Goal: Task Accomplishment & Management: Manage account settings

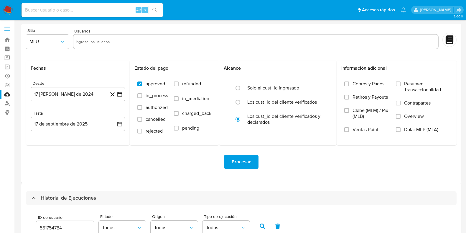
select select "10"
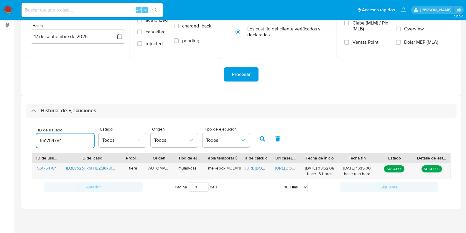
click at [58, 139] on input "561754784" at bounding box center [65, 140] width 58 height 8
type input "301124339"
click at [262, 137] on icon "button" at bounding box center [262, 138] width 5 height 5
click at [256, 166] on span "https://docs.google.com/spreadsheets/d/1hxDPPuWmcbfoU7FSIRtKSXo4UfiIxeA7kB2-Pei…" at bounding box center [265, 168] width 41 height 6
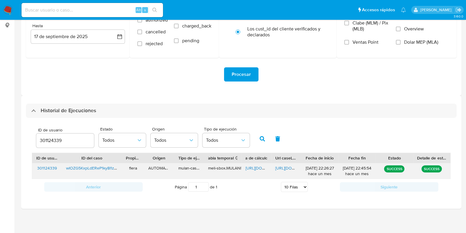
click at [278, 166] on span "https://docs.google.com/document/d/1Y0rVZN1S6zT2gwVk6yVTudH5zShXjEjGREAx5y4BK3Y…" at bounding box center [295, 168] width 41 height 6
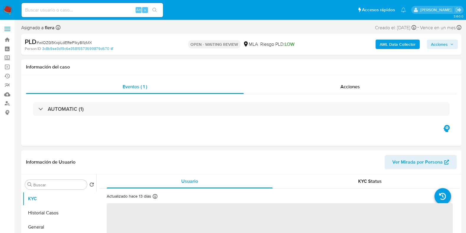
select select "10"
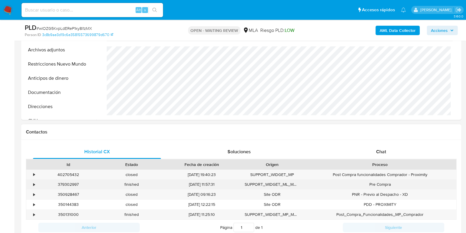
scroll to position [258, 0]
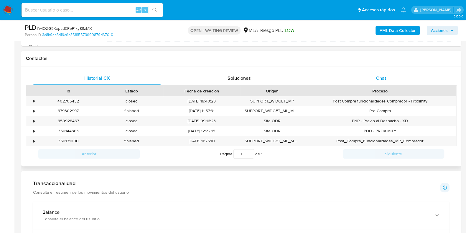
click at [382, 78] on span "Chat" at bounding box center [381, 78] width 10 height 7
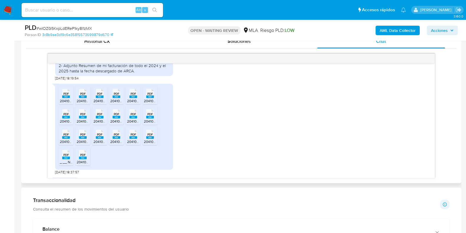
scroll to position [407, 0]
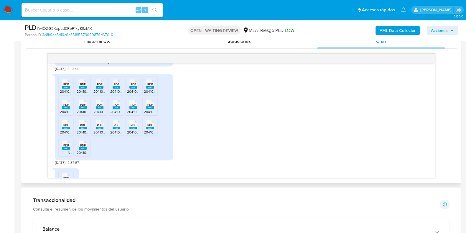
click at [67, 88] on rect at bounding box center [66, 87] width 8 height 3
click at [77, 89] on div "PDF PDF" at bounding box center [83, 83] width 12 height 11
click at [98, 88] on rect at bounding box center [100, 87] width 8 height 3
click at [115, 88] on rect at bounding box center [117, 87] width 8 height 3
click at [131, 86] on span "PDF" at bounding box center [134, 84] width 6 height 4
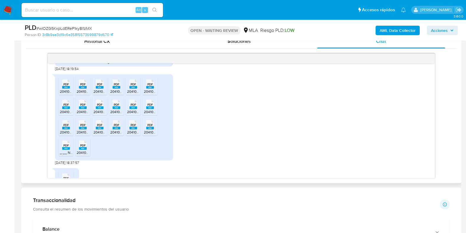
click at [145, 89] on div "PDF PDF" at bounding box center [150, 83] width 12 height 11
click at [67, 109] on rect at bounding box center [66, 107] width 8 height 3
click at [83, 109] on rect at bounding box center [83, 107] width 8 height 3
drag, startPoint x: 101, startPoint y: 116, endPoint x: 111, endPoint y: 117, distance: 9.2
click at [101, 106] on span "PDF" at bounding box center [100, 105] width 6 height 4
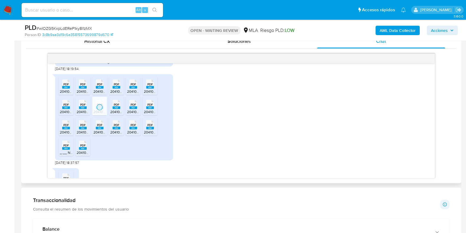
click at [115, 109] on rect at bounding box center [117, 107] width 8 height 3
click at [133, 114] on span "20410978157_011_00001_00000028 (1).pdf" at bounding box center [160, 111] width 67 height 5
click at [148, 106] on span "PDF" at bounding box center [150, 105] width 6 height 4
click at [66, 129] on rect at bounding box center [66, 127] width 8 height 3
click at [86, 129] on rect at bounding box center [83, 127] width 8 height 3
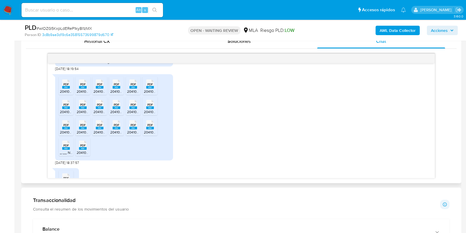
click at [98, 127] on span "PDF" at bounding box center [100, 125] width 6 height 4
click at [119, 129] on rect at bounding box center [117, 127] width 8 height 3
click at [134, 129] on rect at bounding box center [133, 127] width 8 height 3
click at [149, 129] on rect at bounding box center [150, 127] width 8 height 3
click at [65, 149] on rect at bounding box center [66, 148] width 8 height 3
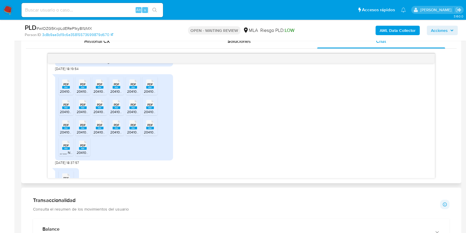
click at [79, 149] on icon at bounding box center [83, 144] width 8 height 9
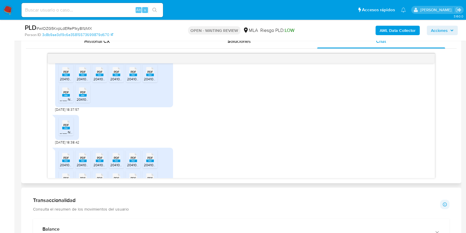
scroll to position [444, 0]
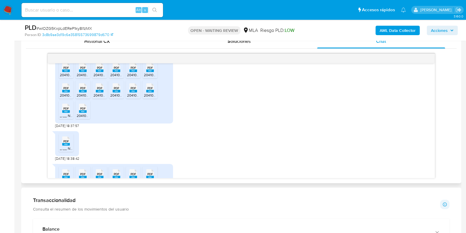
click at [69, 145] on rect at bounding box center [66, 144] width 8 height 3
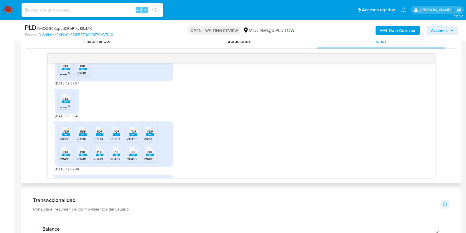
scroll to position [517, 0]
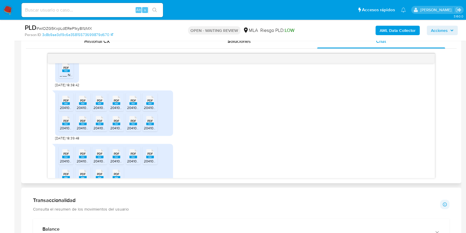
click at [66, 105] on icon "PDF" at bounding box center [66, 100] width 8 height 10
click at [80, 105] on rect at bounding box center [83, 103] width 8 height 3
click at [97, 105] on rect at bounding box center [100, 103] width 8 height 3
drag, startPoint x: 114, startPoint y: 113, endPoint x: 125, endPoint y: 113, distance: 11.2
click at [114, 105] on rect at bounding box center [117, 103] width 8 height 3
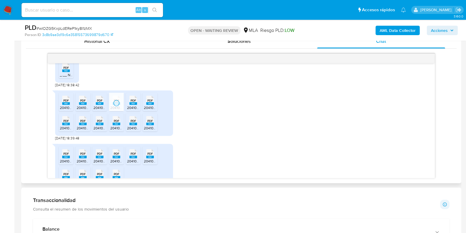
click at [131, 105] on rect at bounding box center [133, 103] width 8 height 3
click at [149, 102] on span "PDF" at bounding box center [150, 100] width 6 height 4
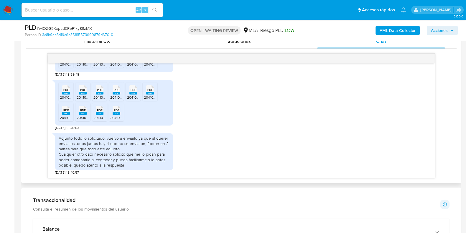
scroll to position [332, 0]
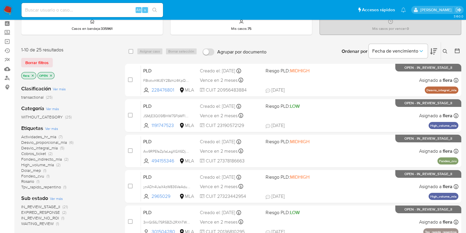
scroll to position [37, 0]
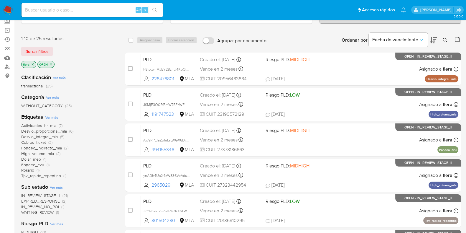
click at [47, 200] on span "EXPIRED_RESPONSE" at bounding box center [40, 201] width 39 height 6
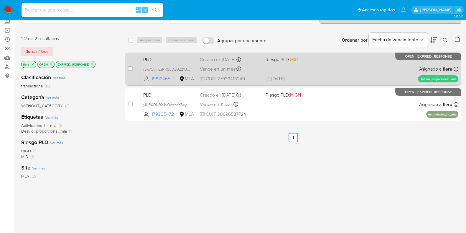
click at [174, 57] on span "PLD" at bounding box center [169, 59] width 52 height 8
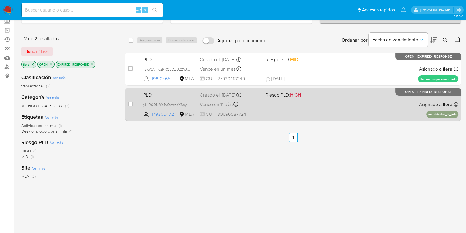
click at [162, 92] on span "PLD" at bounding box center [169, 94] width 52 height 8
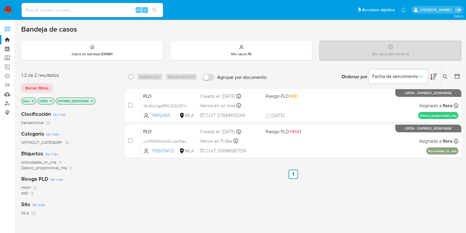
click at [446, 74] on icon at bounding box center [445, 76] width 5 height 5
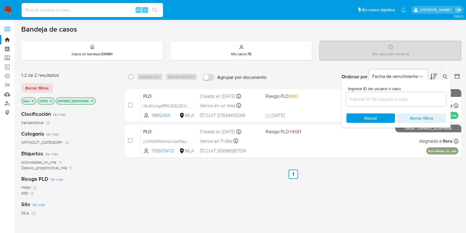
click at [382, 102] on input at bounding box center [396, 99] width 100 height 8
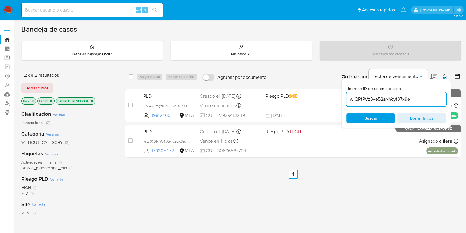
type input "wiQPfPVz3ve52aNYcyf37x9e"
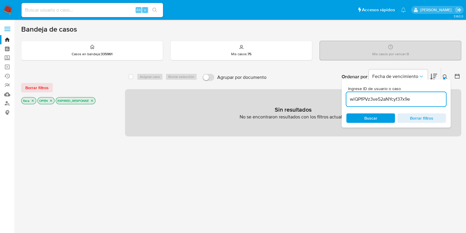
click at [93, 100] on icon "close-filter" at bounding box center [92, 101] width 4 height 4
click at [51, 100] on icon "close-filter" at bounding box center [51, 101] width 4 height 4
click at [32, 100] on icon "close-filter" at bounding box center [33, 101] width 2 height 2
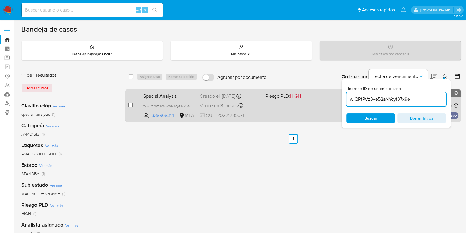
click at [129, 104] on input "checkbox" at bounding box center [130, 105] width 5 height 5
checkbox input "true"
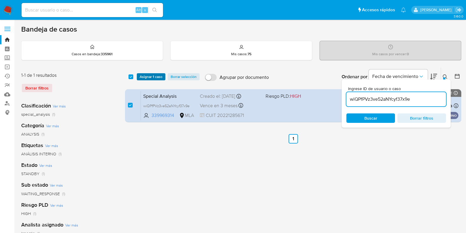
click at [148, 78] on span "Asignar 1 caso" at bounding box center [151, 77] width 23 height 6
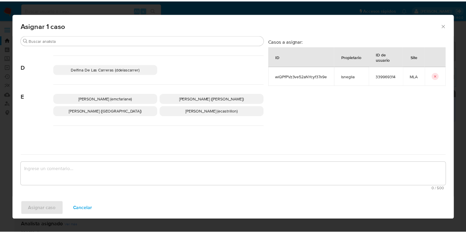
scroll to position [111, 0]
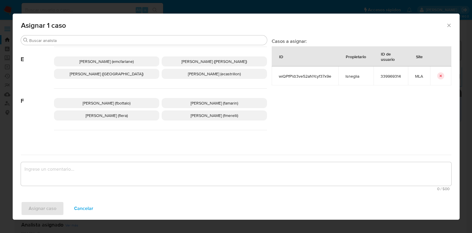
click at [125, 115] on span "Florencia Cecilia Lera (flera)" at bounding box center [106, 115] width 42 height 6
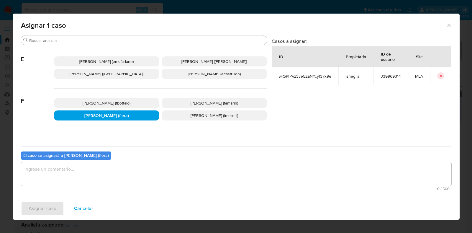
click at [100, 178] on textarea "assign-modal" at bounding box center [236, 174] width 430 height 24
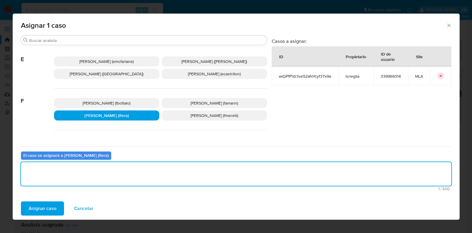
click at [45, 205] on span "Asignar caso" at bounding box center [43, 208] width 28 height 13
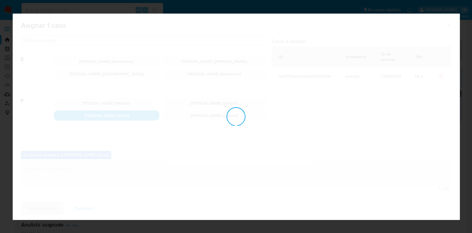
checkbox input "false"
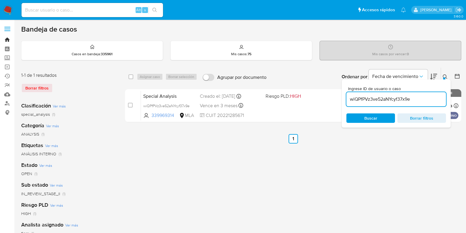
click at [7, 40] on link "Bandeja" at bounding box center [35, 39] width 70 height 9
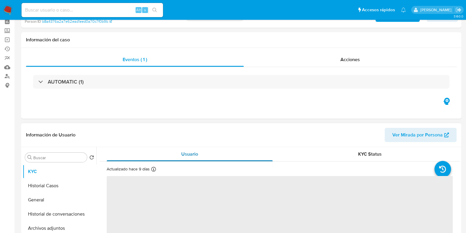
scroll to position [37, 0]
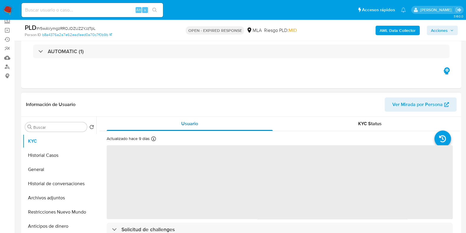
select select "10"
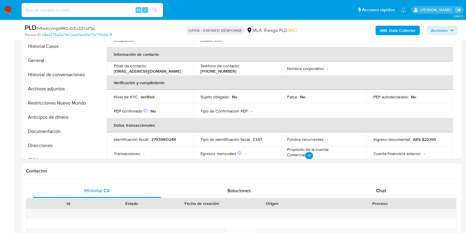
scroll to position [184, 0]
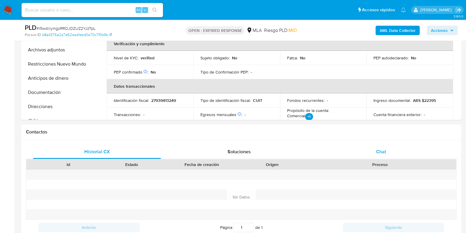
click at [380, 145] on div "Chat" at bounding box center [381, 151] width 128 height 14
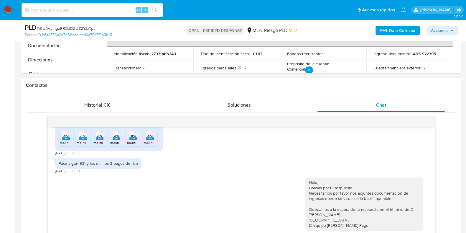
scroll to position [258, 0]
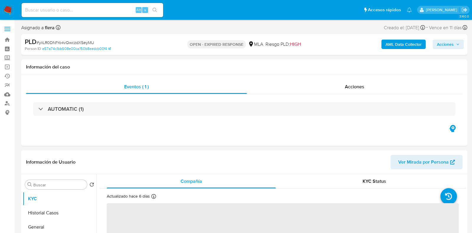
select select "10"
